Goal: Information Seeking & Learning: Find specific page/section

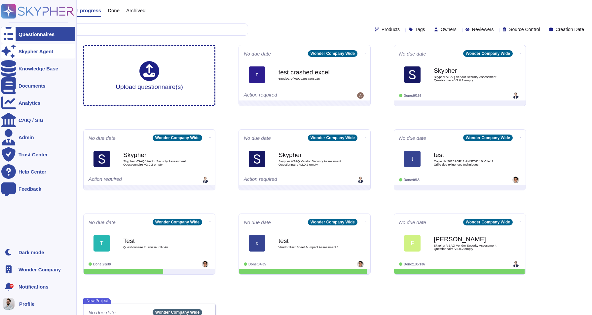
click at [34, 56] on div "Skypher Agent" at bounding box center [38, 51] width 74 height 15
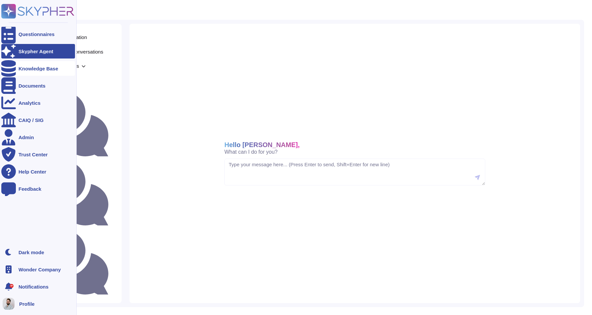
click at [35, 70] on div "Knowledge Base" at bounding box center [38, 68] width 40 height 5
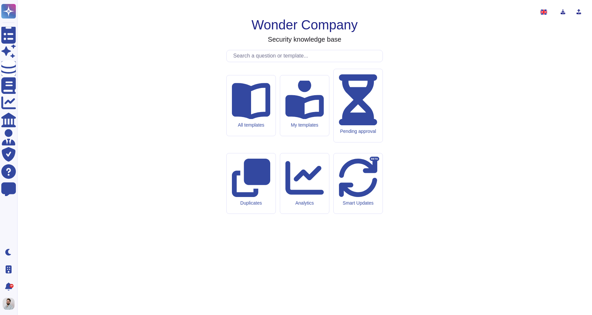
click at [542, 15] on div at bounding box center [546, 11] width 17 height 13
click at [552, 13] on icon at bounding box center [552, 13] width 0 height 0
click at [540, 14] on img at bounding box center [543, 12] width 7 height 5
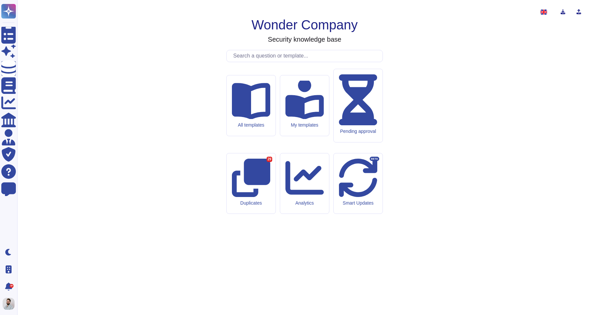
click at [540, 14] on img at bounding box center [543, 12] width 7 height 5
click at [540, 13] on img at bounding box center [543, 12] width 7 height 5
